Goal: Information Seeking & Learning: Find specific fact

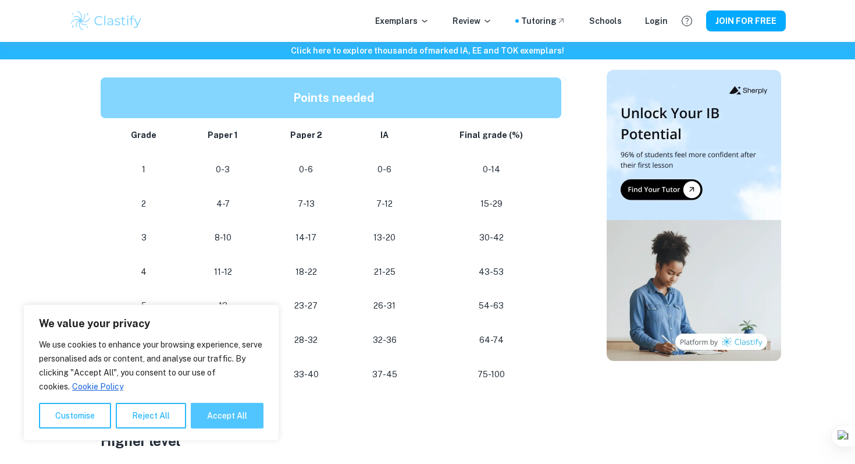
scroll to position [625, 0]
click at [219, 414] on button "Accept All" at bounding box center [227, 416] width 73 height 26
checkbox input "true"
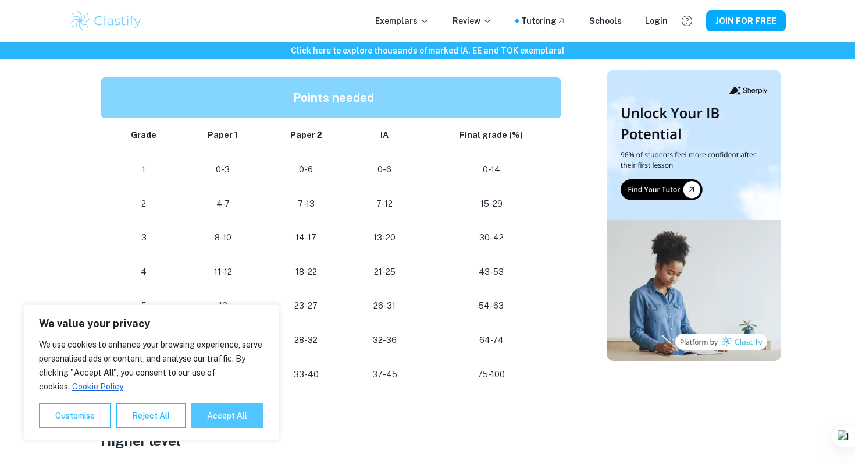
checkbox input "true"
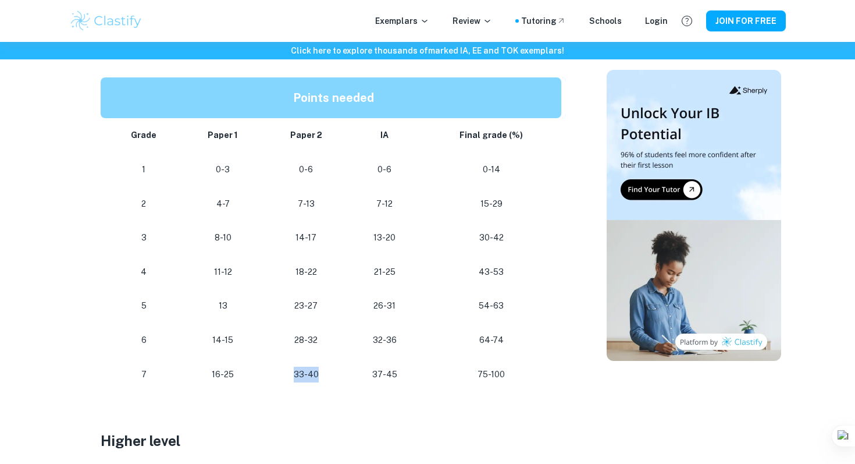
drag, startPoint x: 326, startPoint y: 374, endPoint x: 269, endPoint y: 373, distance: 56.4
click at [269, 373] on td "33-40" at bounding box center [306, 374] width 84 height 34
drag, startPoint x: 330, startPoint y: 372, endPoint x: 294, endPoint y: 369, distance: 36.1
click at [294, 370] on p "33-40" at bounding box center [306, 375] width 66 height 16
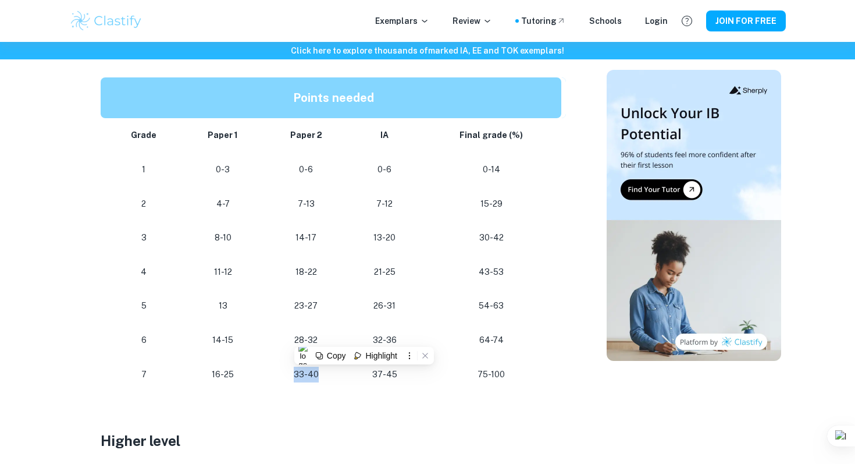
click at [294, 369] on p "33-40" at bounding box center [306, 375] width 66 height 16
drag, startPoint x: 326, startPoint y: 341, endPoint x: 291, endPoint y: 341, distance: 34.9
click at [291, 341] on p "28-32" at bounding box center [306, 340] width 66 height 16
drag, startPoint x: 291, startPoint y: 341, endPoint x: 325, endPoint y: 341, distance: 33.7
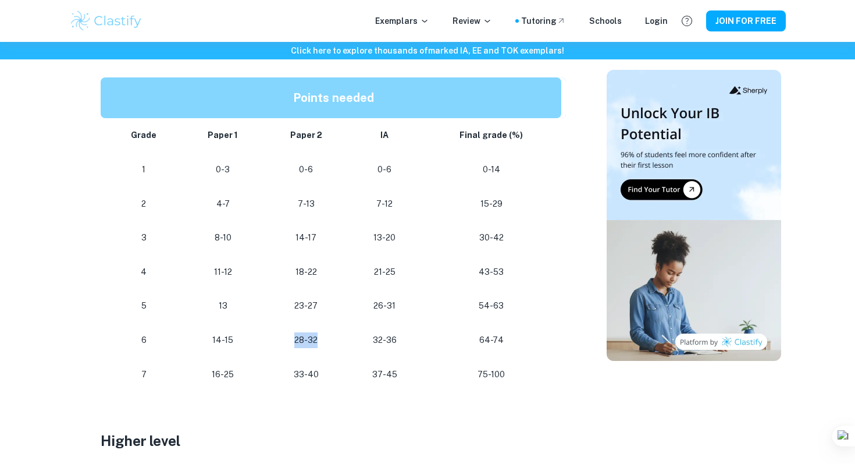
click at [325, 341] on p "28-32" at bounding box center [306, 340] width 66 height 16
drag, startPoint x: 325, startPoint y: 341, endPoint x: 276, endPoint y: 340, distance: 48.9
click at [276, 340] on p "28-32" at bounding box center [306, 340] width 66 height 16
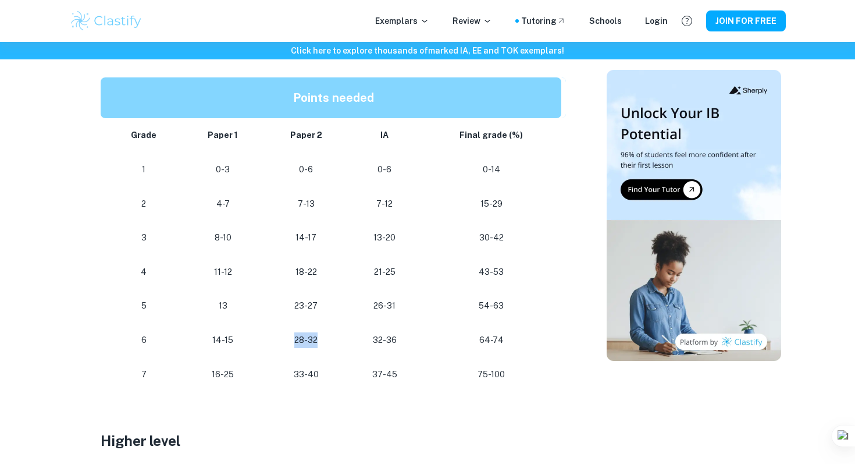
drag, startPoint x: 276, startPoint y: 340, endPoint x: 322, endPoint y: 338, distance: 46.0
click at [322, 338] on p "28-32" at bounding box center [306, 340] width 66 height 16
